Goal: Task Accomplishment & Management: Use online tool/utility

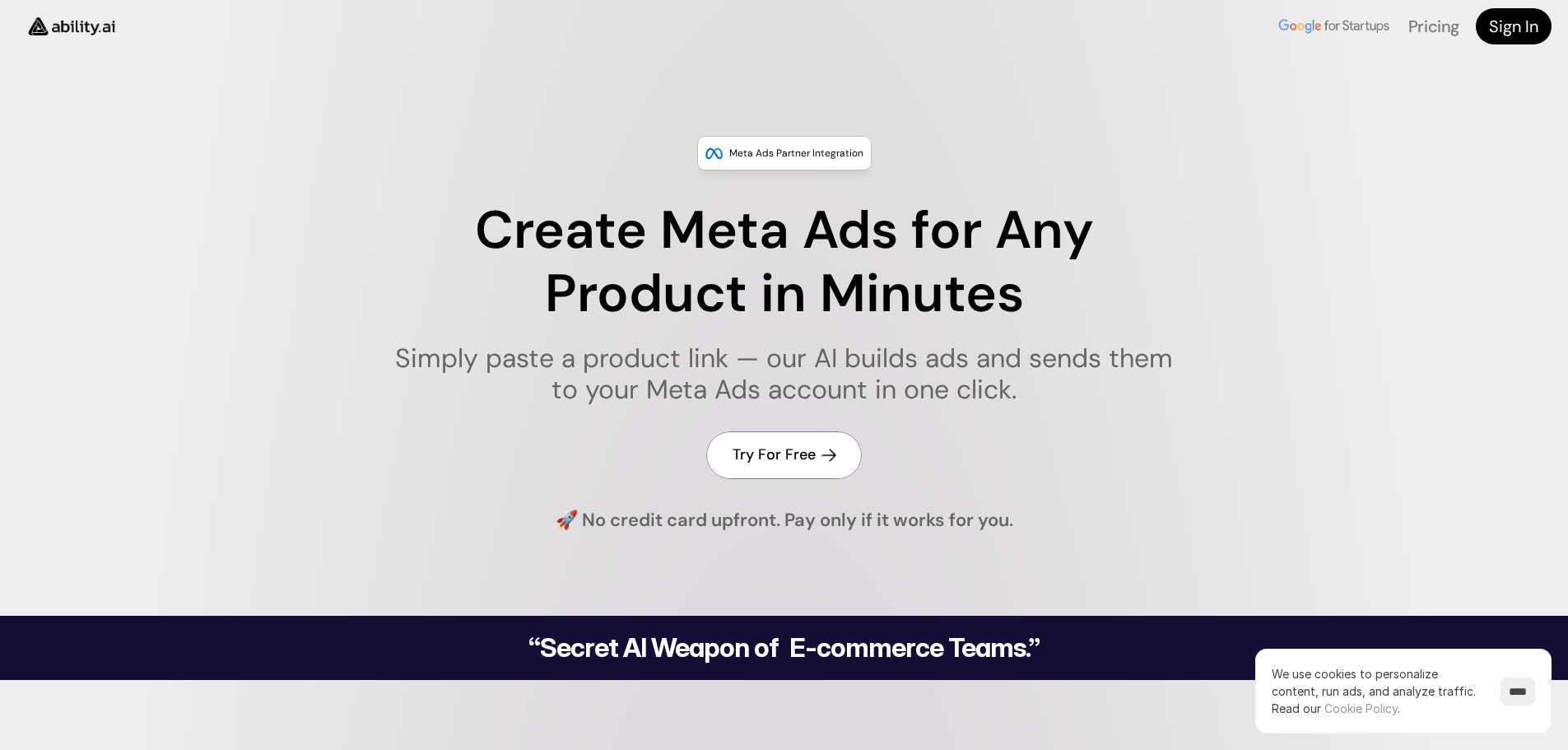
click at [807, 457] on h4 "Try For Free" at bounding box center [774, 455] width 83 height 21
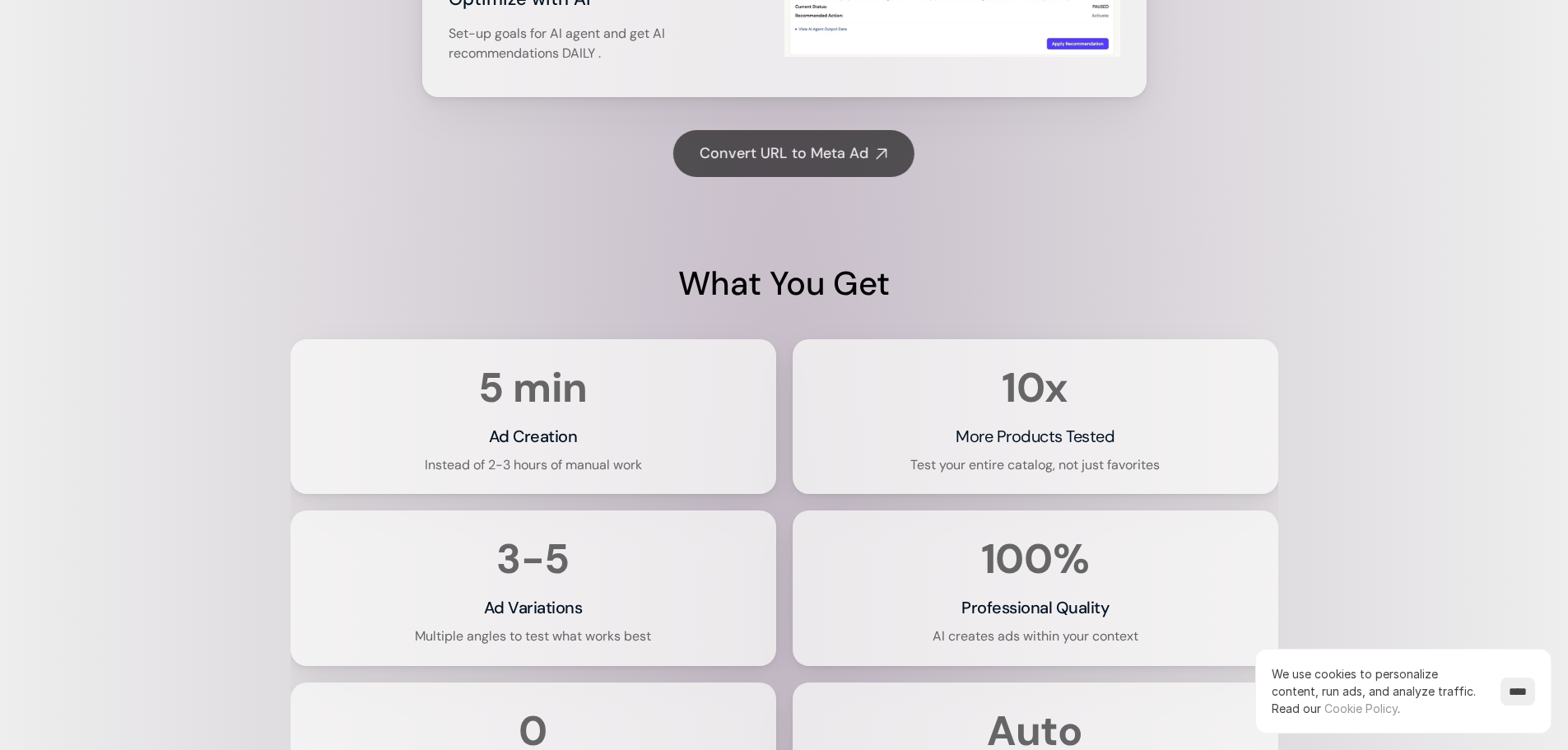
scroll to position [3210, 0]
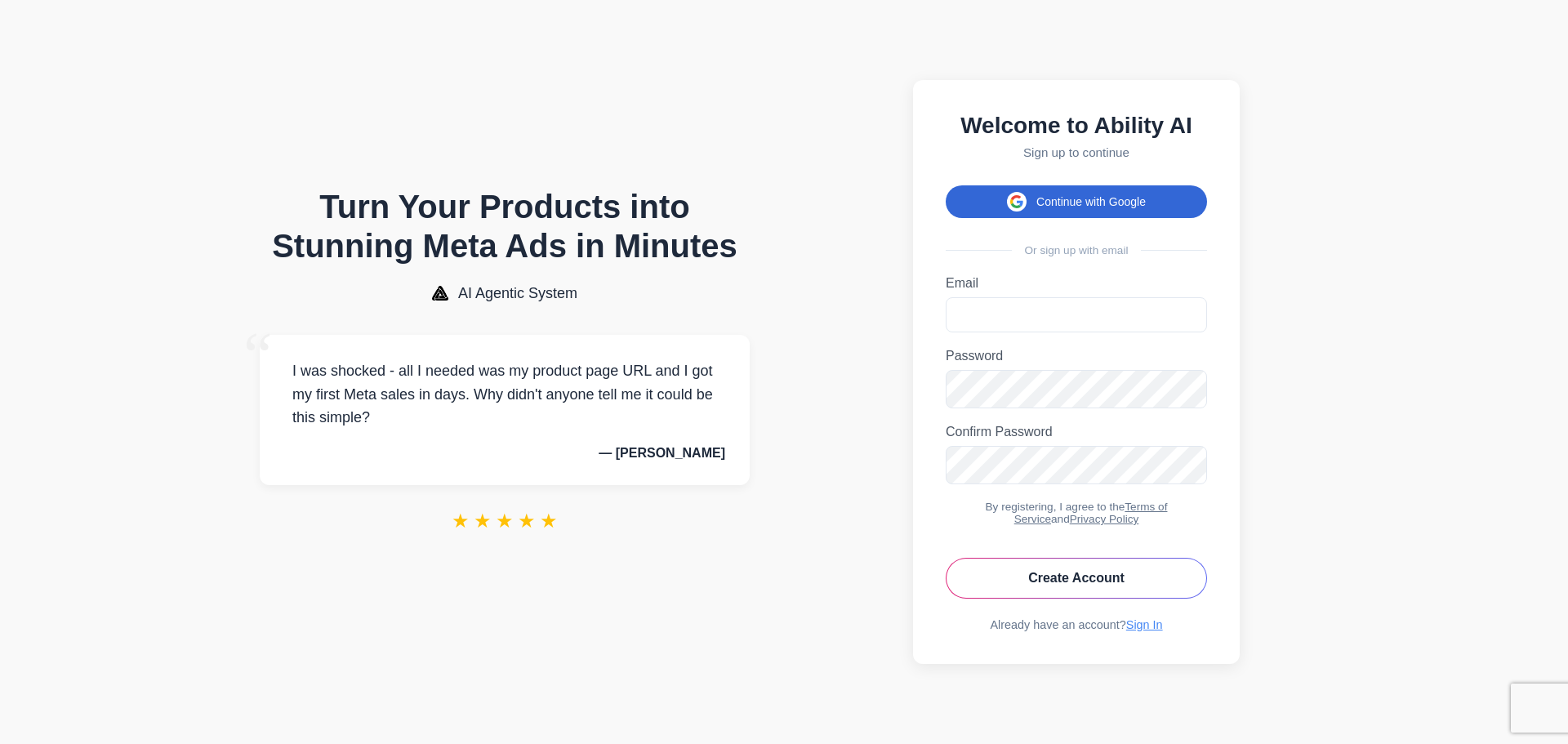
click at [972, 194] on button "Continue with Google" at bounding box center [1076, 202] width 261 height 33
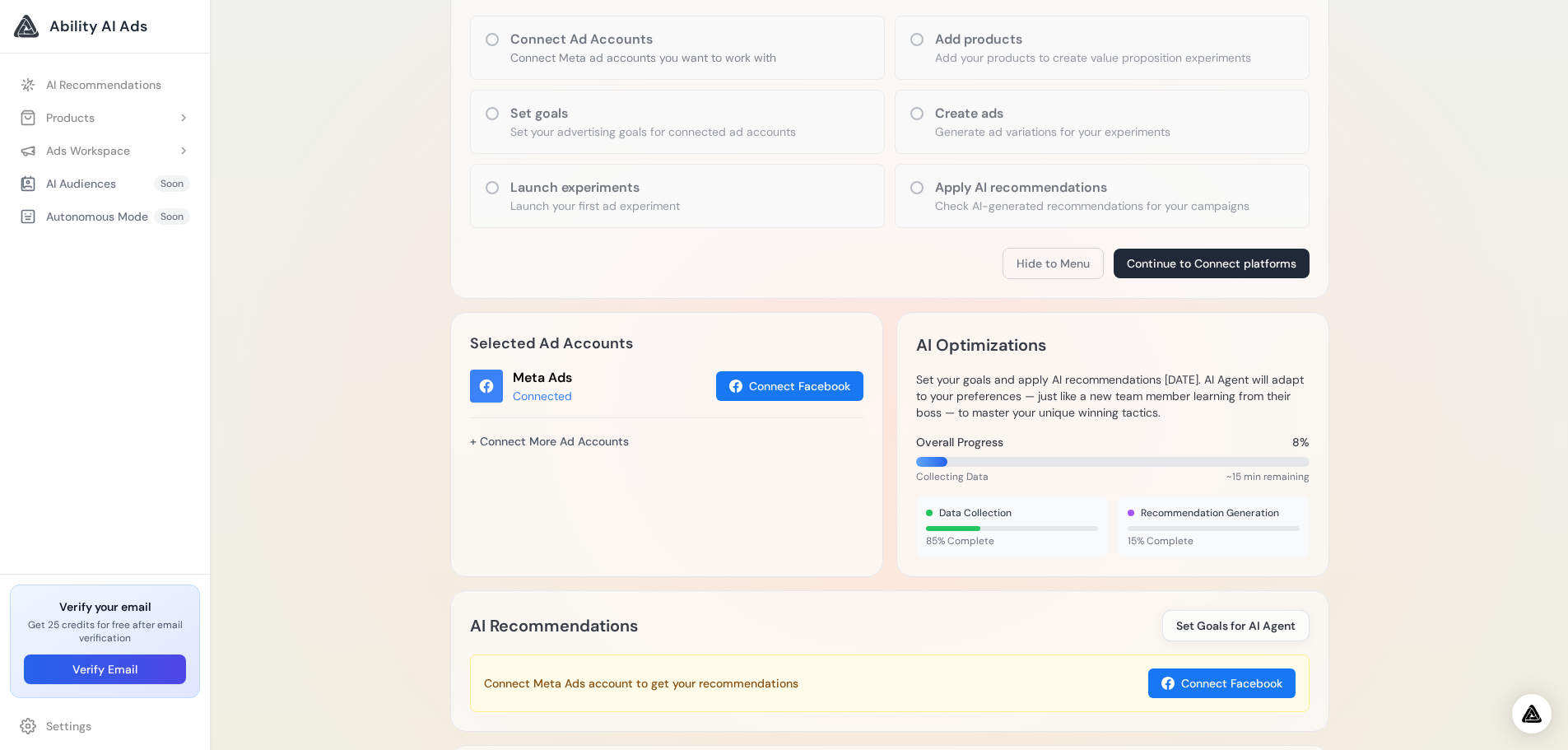
scroll to position [329, 0]
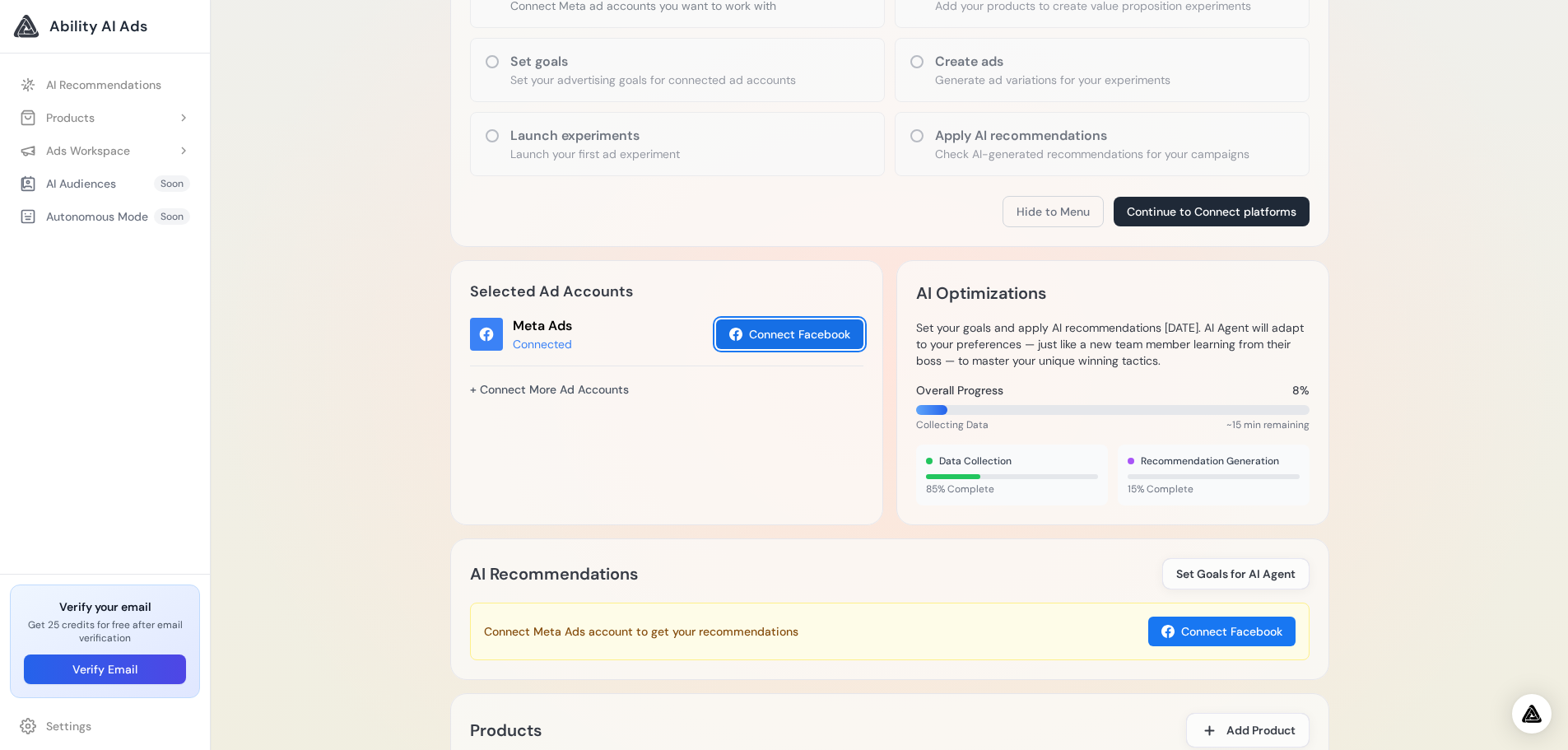
click at [791, 337] on button "Connect Facebook" at bounding box center [789, 334] width 147 height 29
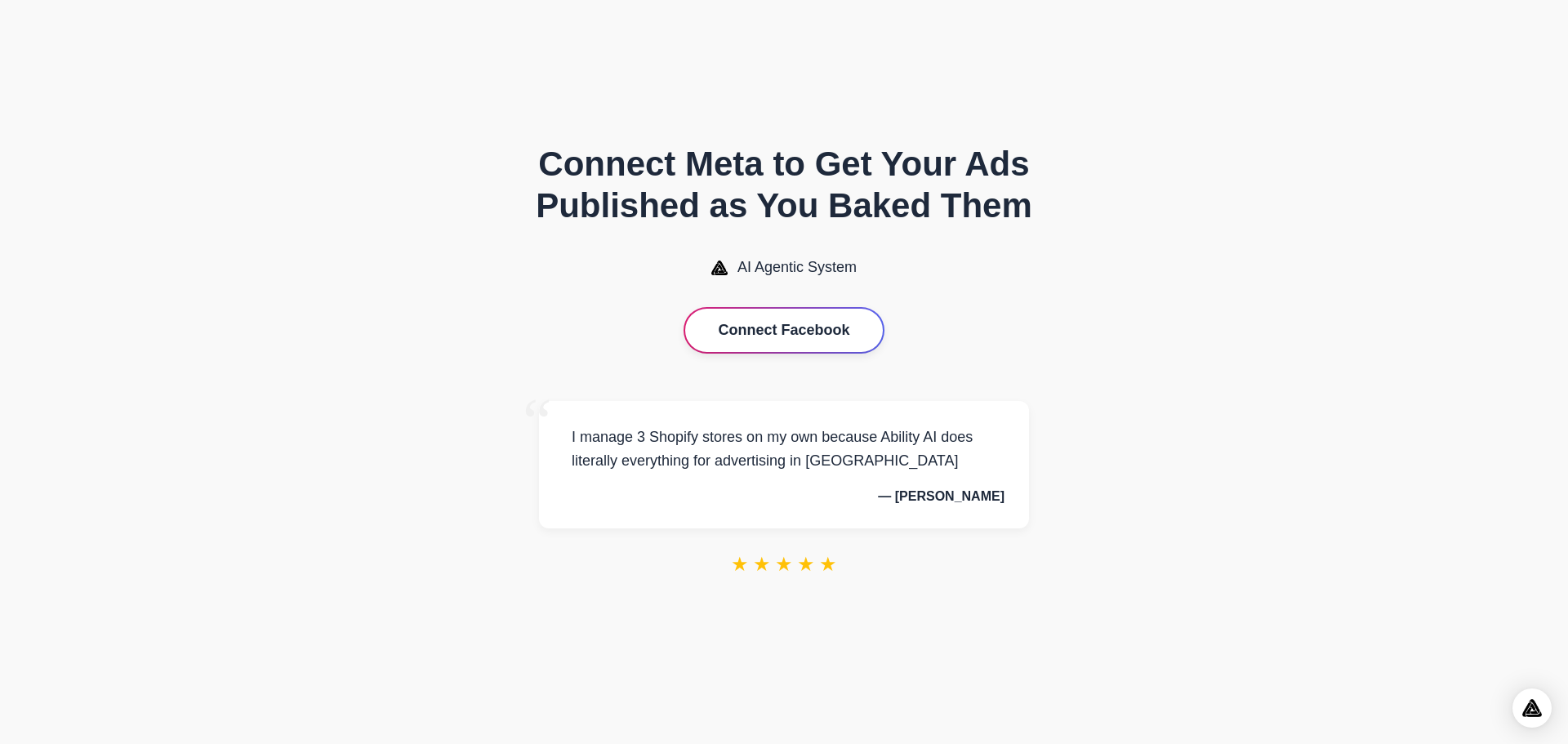
click at [794, 338] on button "Connect Facebook" at bounding box center [783, 330] width 197 height 43
